Goal: Information Seeking & Learning: Check status

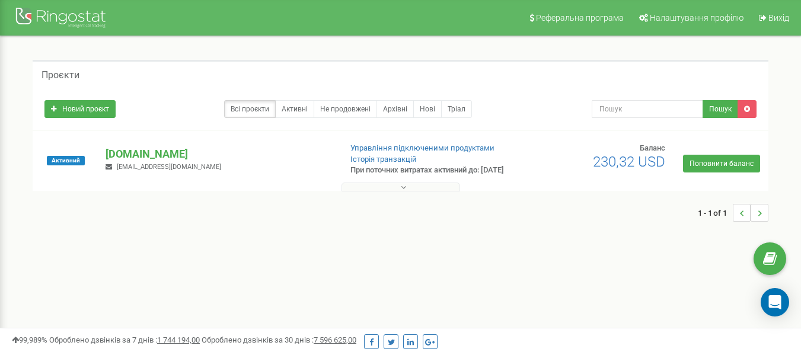
click at [418, 191] on button at bounding box center [400, 187] width 119 height 9
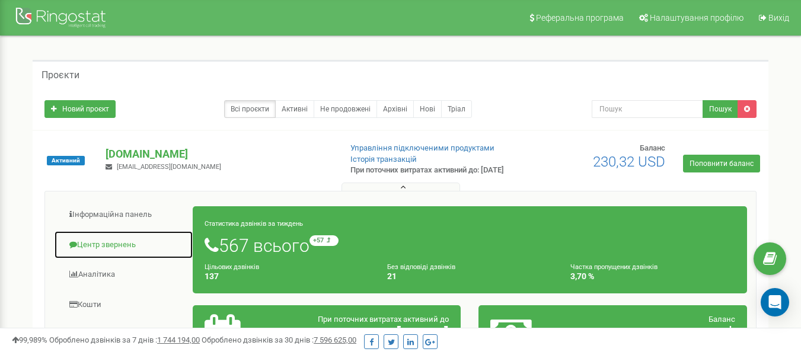
click at [92, 251] on link "Центр звернень" at bounding box center [123, 245] width 139 height 29
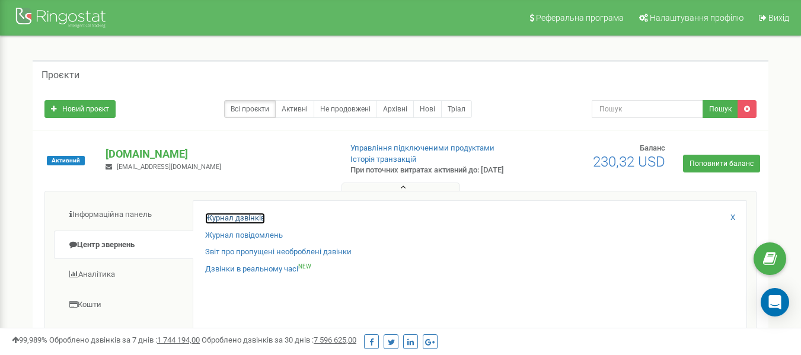
click at [223, 224] on link "Журнал дзвінків" at bounding box center [235, 218] width 60 height 11
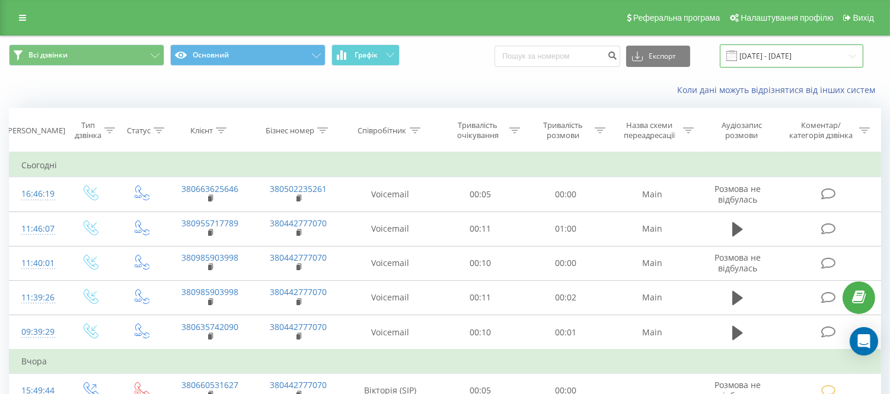
click at [759, 56] on input "21.08.2025 - 21.09.2025" at bounding box center [791, 55] width 143 height 23
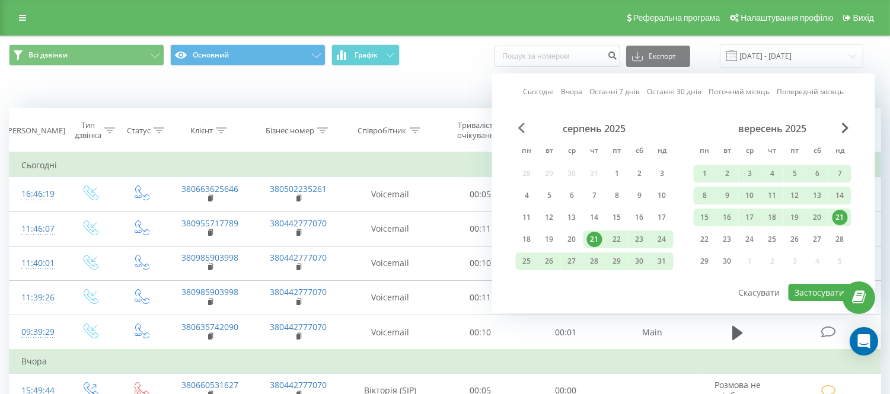
click at [520, 126] on span "Previous Month" at bounding box center [521, 128] width 7 height 11
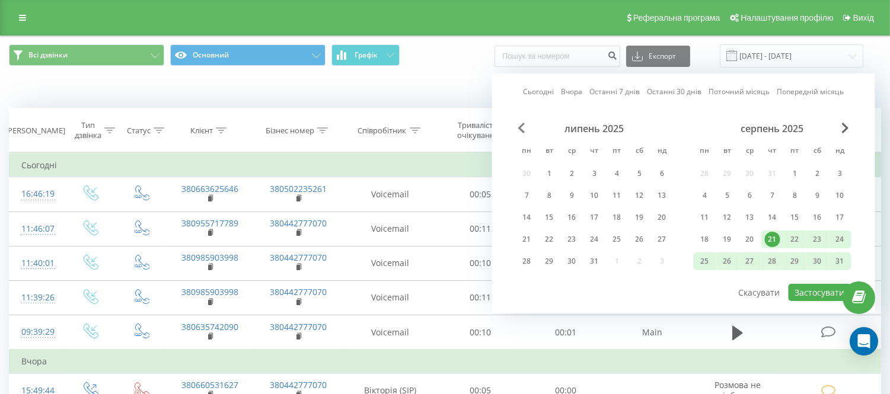
click at [520, 126] on span "Previous Month" at bounding box center [521, 128] width 7 height 11
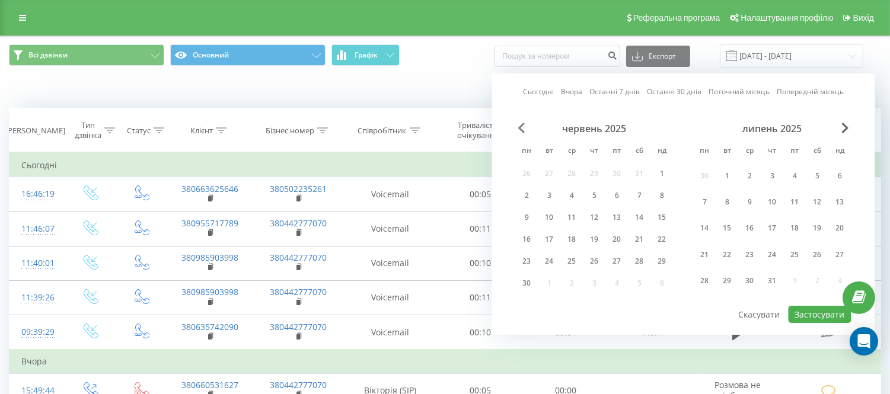
click at [520, 126] on span "Previous Month" at bounding box center [521, 128] width 7 height 11
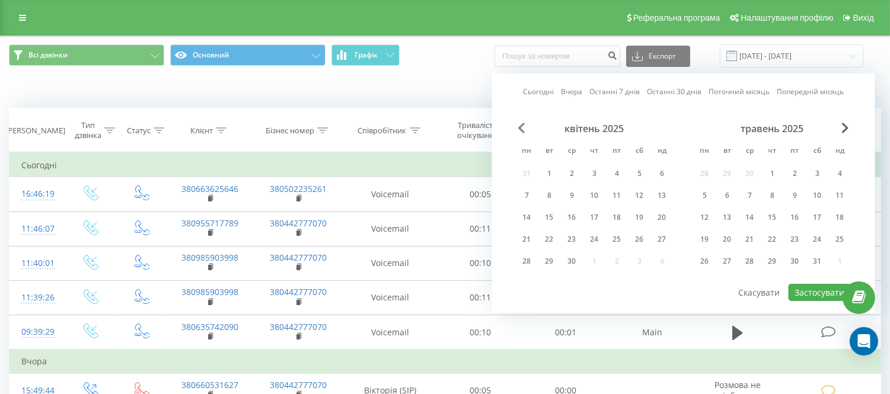
click at [520, 126] on span "Previous Month" at bounding box center [521, 128] width 7 height 11
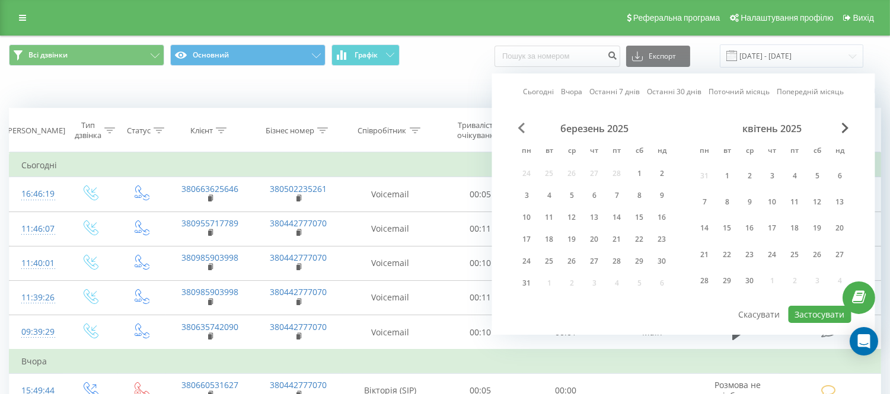
click at [520, 126] on span "Previous Month" at bounding box center [521, 128] width 7 height 11
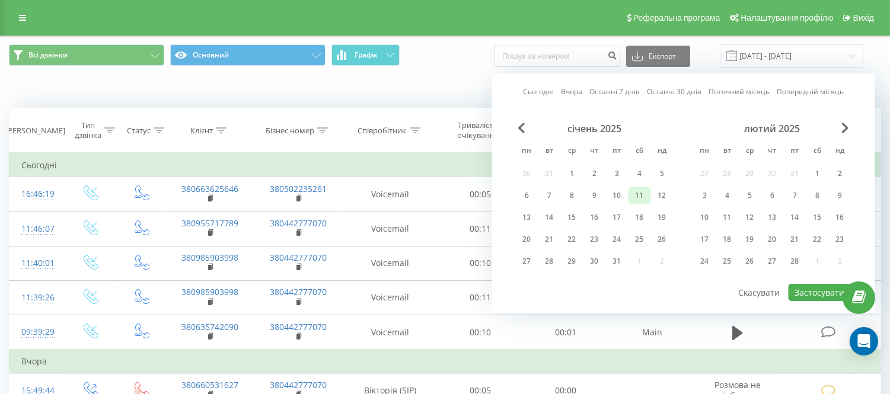
click at [647, 194] on div "11" at bounding box center [639, 195] width 15 height 15
click at [816, 287] on button "Застосувати" at bounding box center [819, 292] width 63 height 17
type input "11.01.2025 - 11.01.2025"
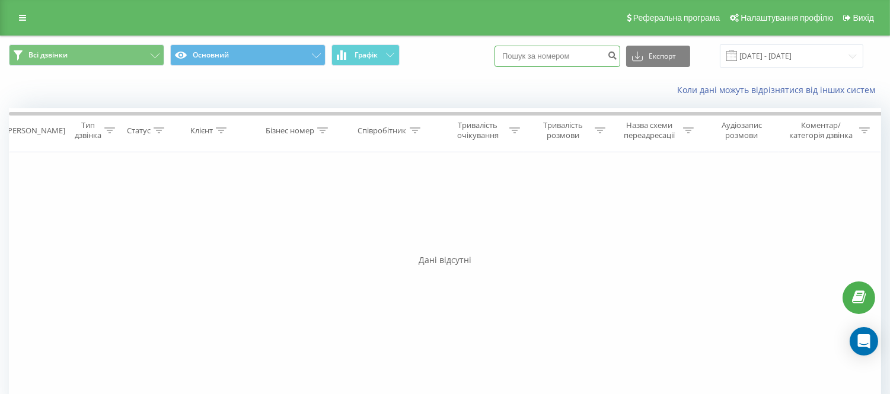
click at [532, 52] on input at bounding box center [557, 56] width 126 height 21
paste input "380987809051"
type input "380987809051"
click at [617, 57] on icon "submit" at bounding box center [612, 53] width 10 height 7
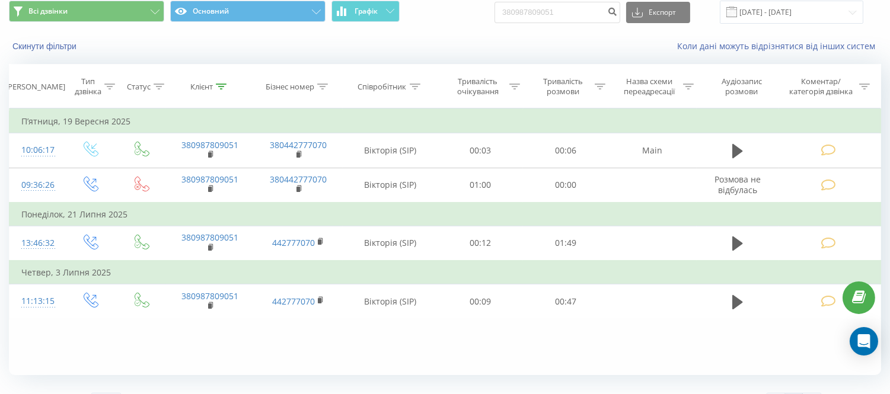
scroll to position [66, 0]
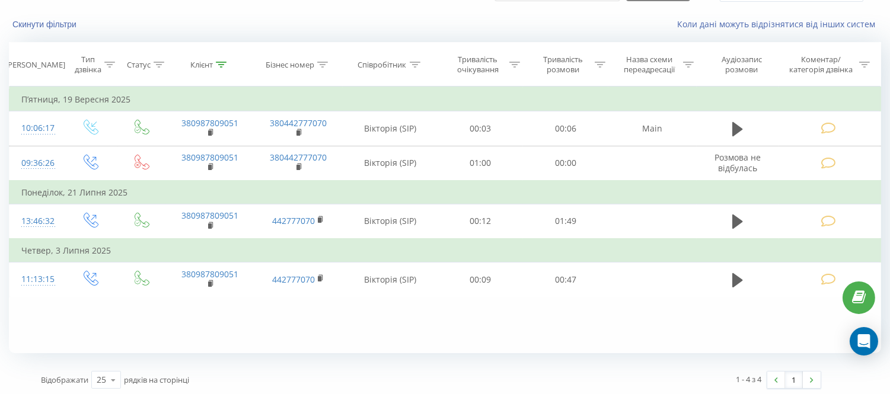
click at [555, 324] on div "Фільтрувати за умовою Дорівнює Введіть значення Скасувати OK Фільтрувати за умо…" at bounding box center [445, 220] width 872 height 267
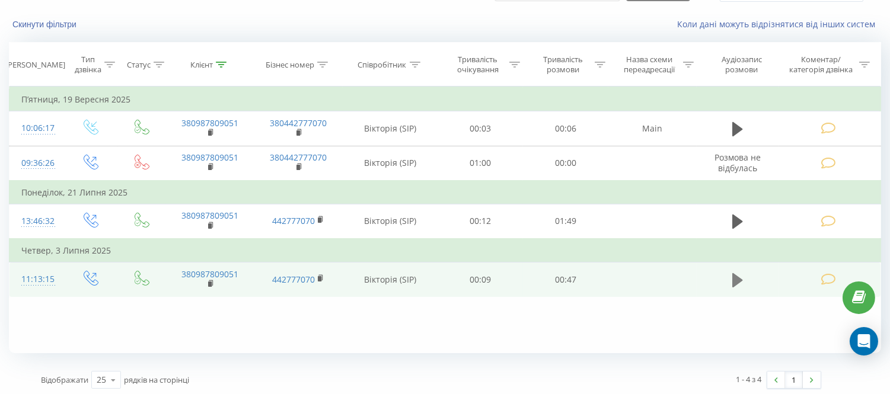
click at [733, 280] on icon at bounding box center [737, 280] width 11 height 14
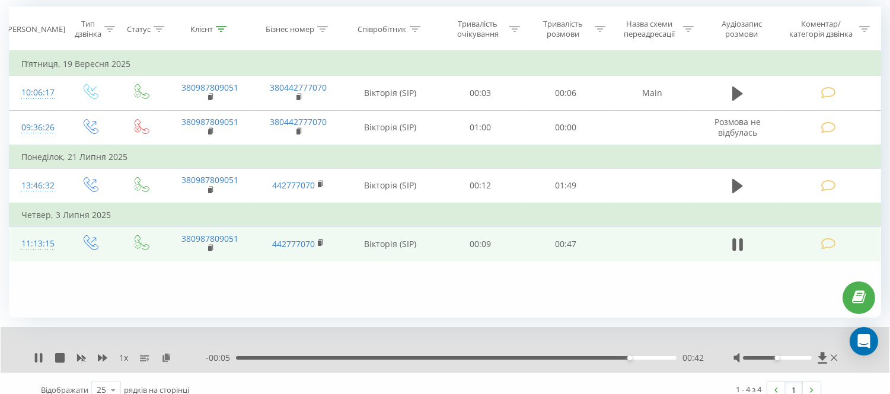
scroll to position [115, 0]
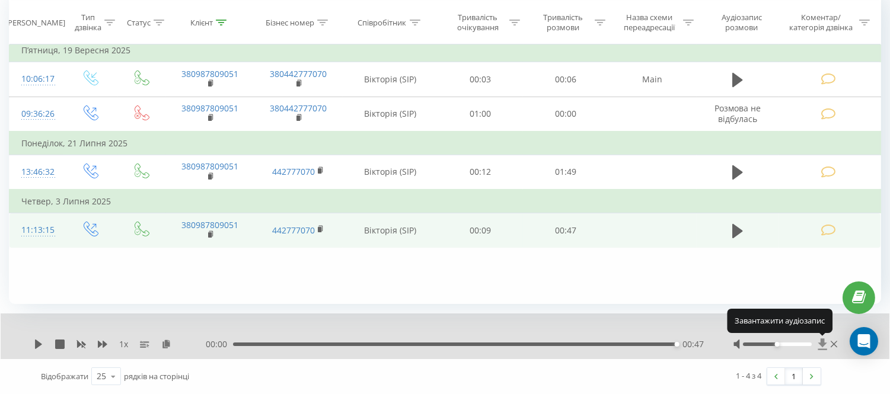
click at [821, 347] on icon at bounding box center [822, 344] width 10 height 12
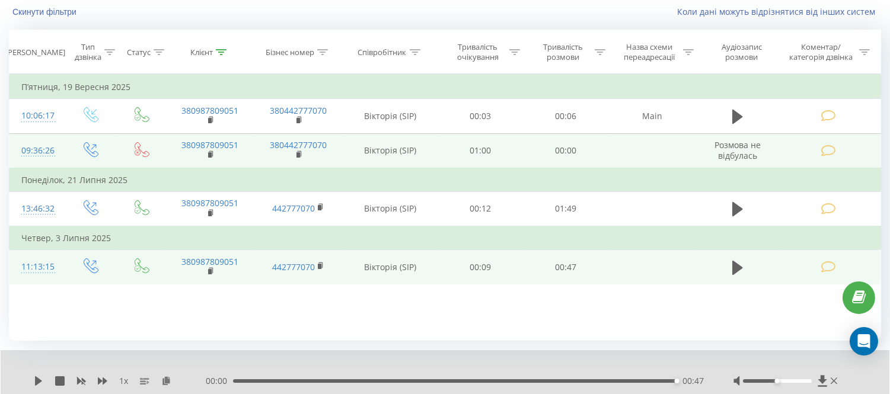
scroll to position [0, 0]
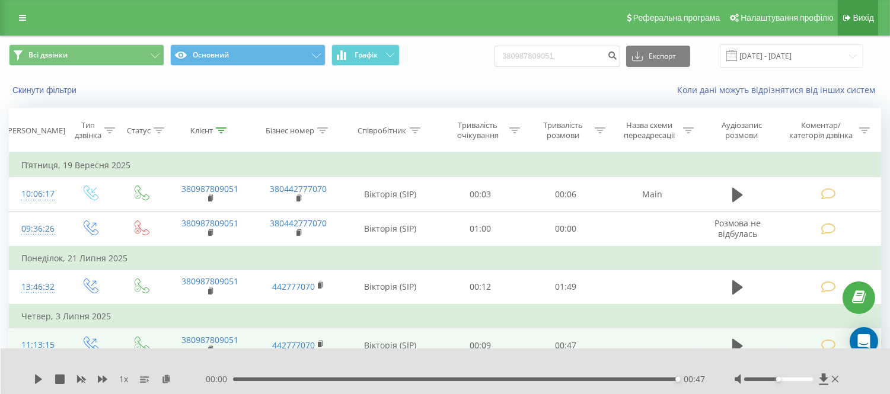
click at [871, 18] on span "Вихід" at bounding box center [863, 17] width 21 height 9
